Goal: Task Accomplishment & Management: Manage account settings

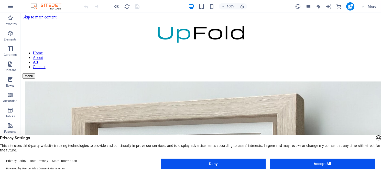
scroll to position [141, 0]
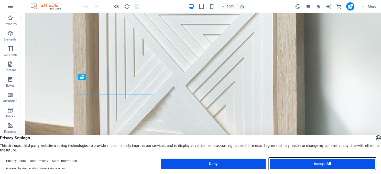
click at [318, 162] on button "Accept All" at bounding box center [322, 163] width 105 height 10
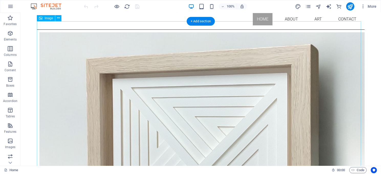
scroll to position [0, 0]
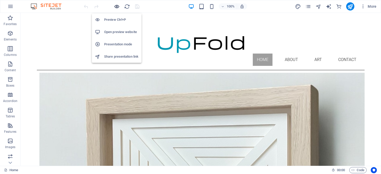
click at [118, 7] on icon "button" at bounding box center [117, 7] width 6 height 6
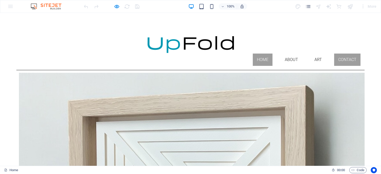
click at [346, 54] on link "Contact" at bounding box center [347, 60] width 26 height 12
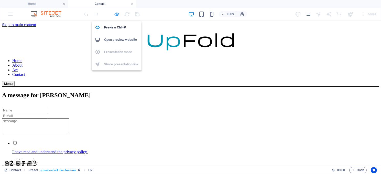
click at [116, 13] on icon "button" at bounding box center [117, 14] width 6 height 6
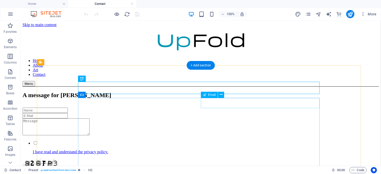
click at [218, 113] on div at bounding box center [200, 115] width 357 height 5
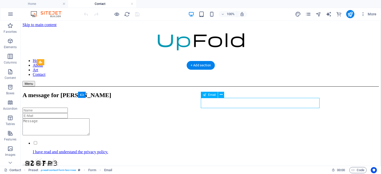
click at [218, 113] on div at bounding box center [200, 115] width 357 height 5
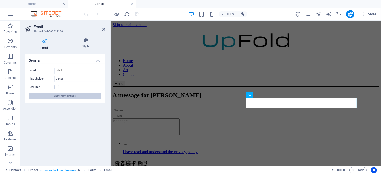
click at [60, 93] on span "Show form settings" at bounding box center [65, 96] width 22 height 6
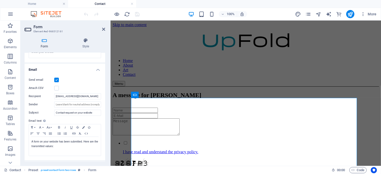
scroll to position [128, 0]
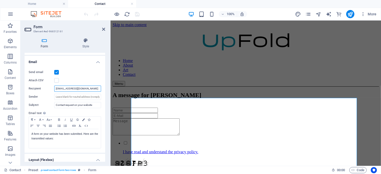
drag, startPoint x: 88, startPoint y: 88, endPoint x: 54, endPoint y: 86, distance: 34.4
click at [54, 86] on div "Recipient [EMAIL_ADDRESS][DOMAIN_NAME]" at bounding box center [65, 89] width 72 height 6
type input "[EMAIL_ADDRESS][DOMAIN_NAME]"
drag, startPoint x: 93, startPoint y: 104, endPoint x: 49, endPoint y: 108, distance: 44.2
click at [49, 108] on div "Send email Attach CSV Recipient [EMAIL_ADDRESS][DOMAIN_NAME] Sender Subject Con…" at bounding box center [65, 109] width 81 height 88
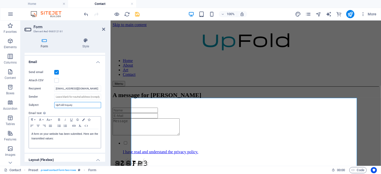
type input "UpFold Inquiry"
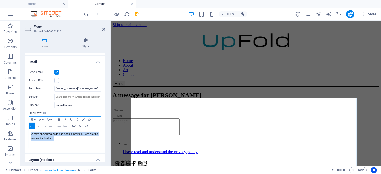
drag, startPoint x: 31, startPoint y: 133, endPoint x: 96, endPoint y: 139, distance: 65.1
click at [96, 139] on p "A form on your website has been submitted. Here are the transmitted values:" at bounding box center [64, 136] width 67 height 9
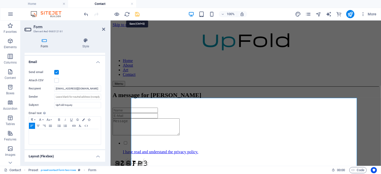
click at [136, 14] on icon "save" at bounding box center [138, 14] width 6 height 6
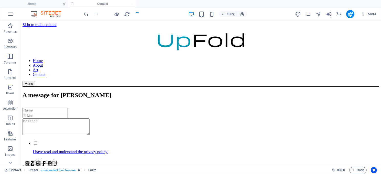
checkbox input "false"
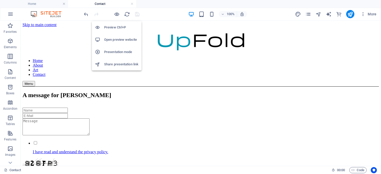
click at [113, 25] on h6 "Preview Ctrl+P" at bounding box center [121, 27] width 34 height 6
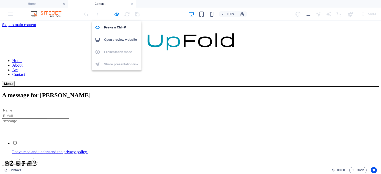
click at [112, 39] on h6 "Open preview website" at bounding box center [121, 40] width 34 height 6
